Goal: Information Seeking & Learning: Learn about a topic

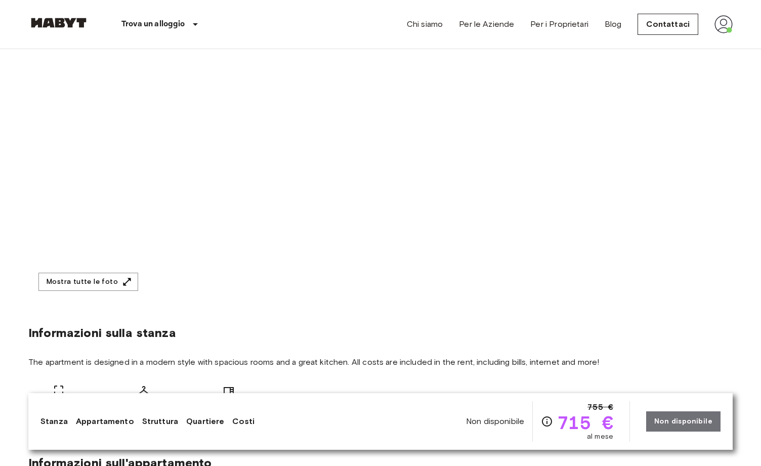
scroll to position [105, 0]
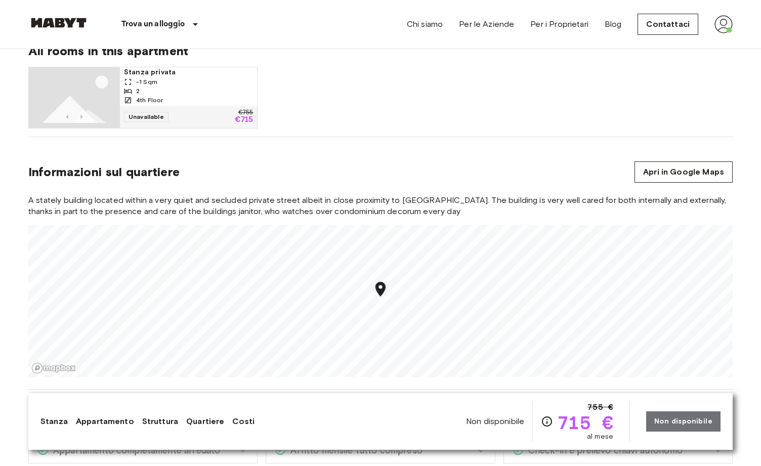
scroll to position [644, 0]
